Goal: Complete application form

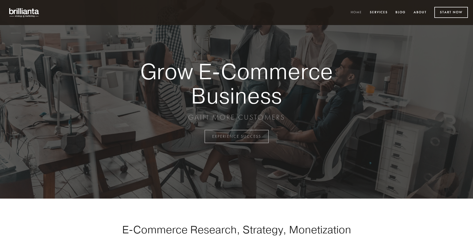
scroll to position [1342, 0]
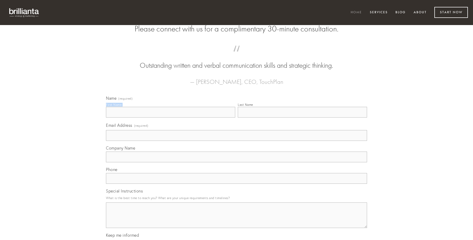
type input "[PERSON_NAME]"
click at [302, 118] on input "Last Name" at bounding box center [302, 112] width 129 height 11
type input "[PERSON_NAME]"
click at [237, 141] on input "Email Address (required)" at bounding box center [236, 135] width 261 height 11
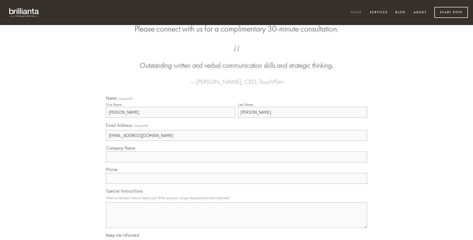
type input "[EMAIL_ADDRESS][DOMAIN_NAME]"
click at [237, 163] on input "Company Name" at bounding box center [236, 157] width 261 height 11
type input "vis"
click at [237, 184] on input "text" at bounding box center [236, 178] width 261 height 11
click at [237, 220] on textarea "Special Instructions" at bounding box center [236, 216] width 261 height 26
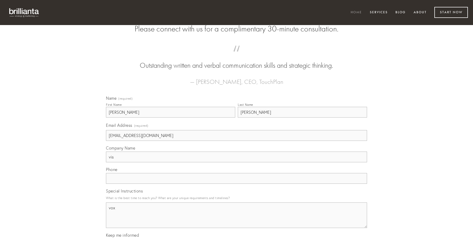
type textarea "vox"
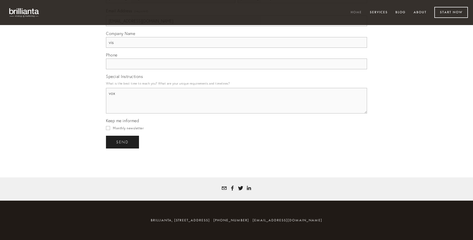
click at [123, 142] on span "send" at bounding box center [122, 142] width 13 height 5
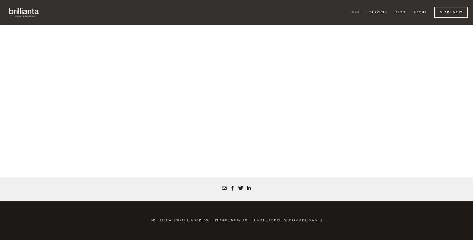
scroll to position [1335, 0]
